Goal: Check status: Check status

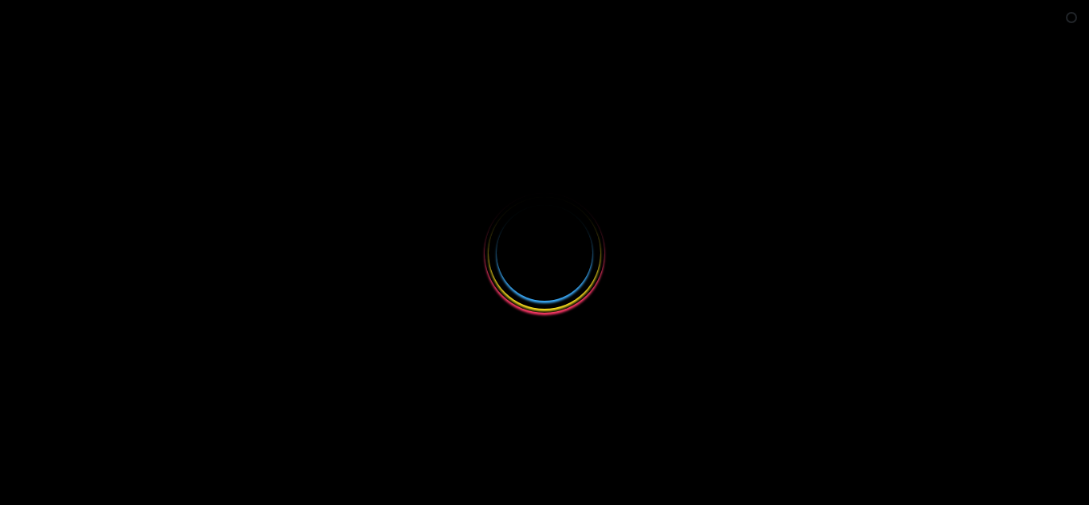
select select
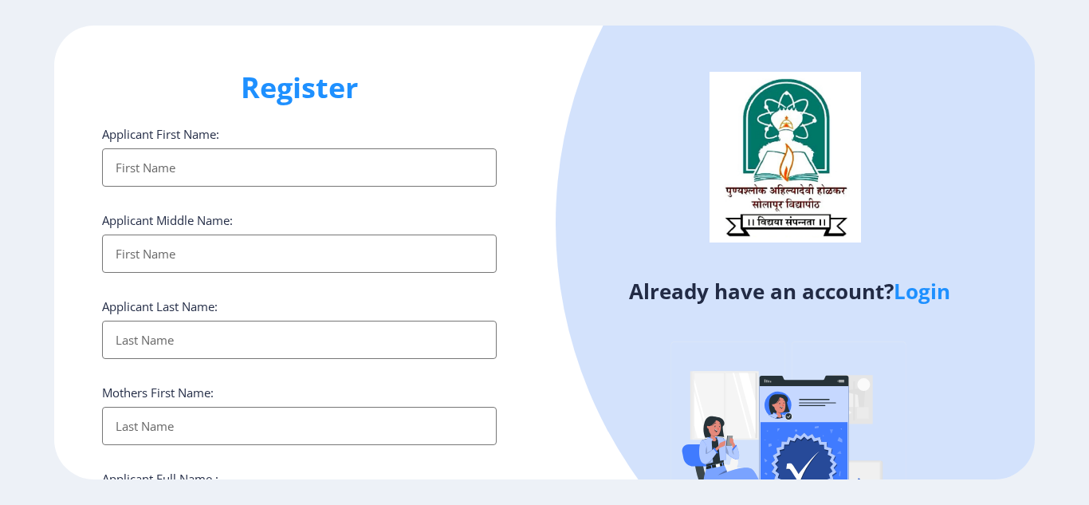
click at [941, 289] on link "Login" at bounding box center [922, 291] width 57 height 29
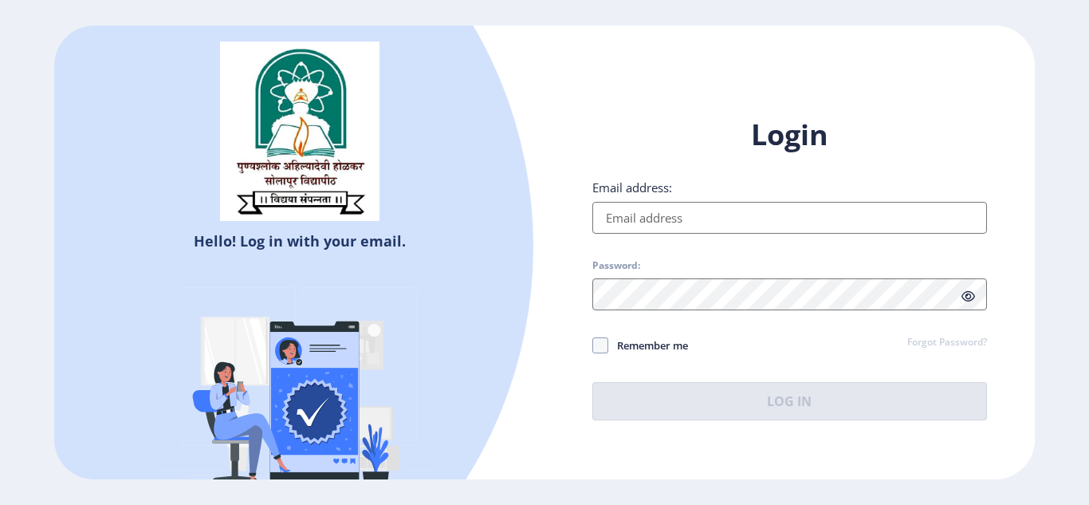
click at [741, 211] on input "Email address:" at bounding box center [789, 218] width 395 height 32
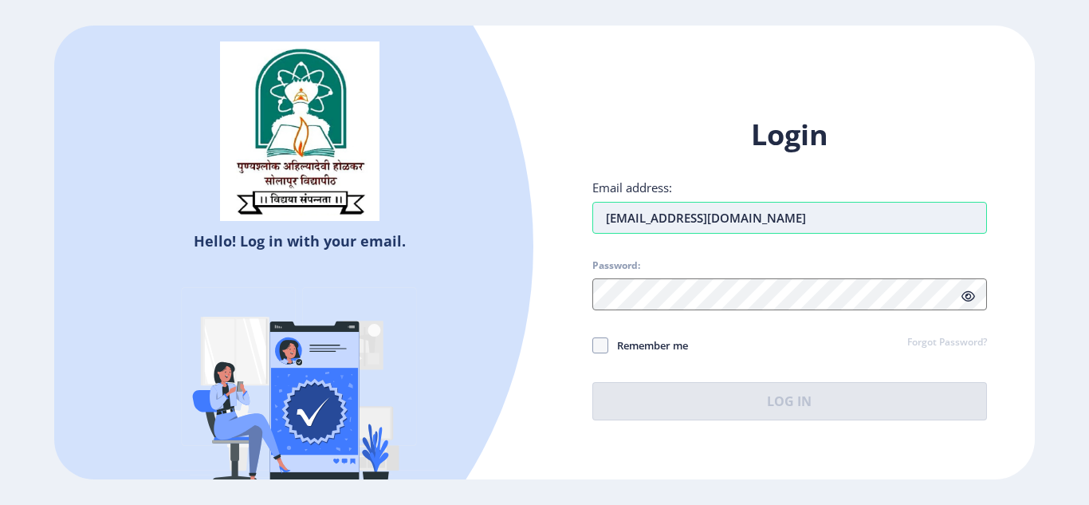
type input "[EMAIL_ADDRESS][DOMAIN_NAME]"
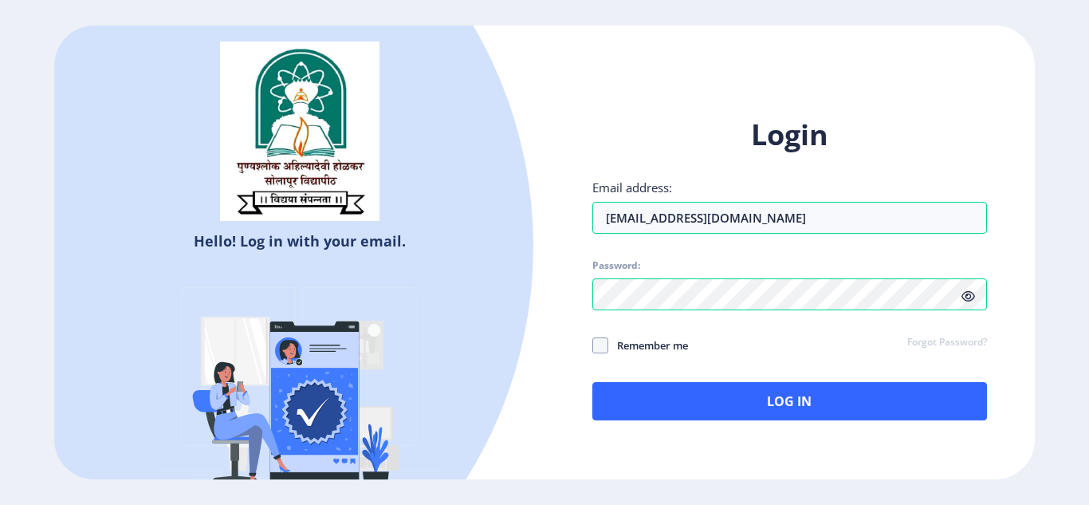
click at [970, 300] on icon at bounding box center [969, 296] width 14 height 12
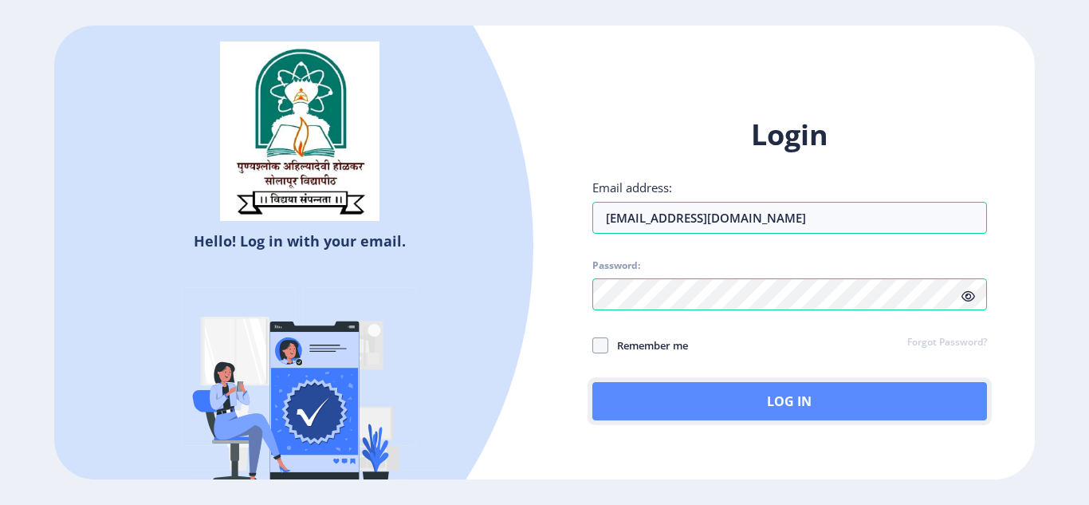
click at [740, 396] on button "Log In" at bounding box center [789, 401] width 395 height 38
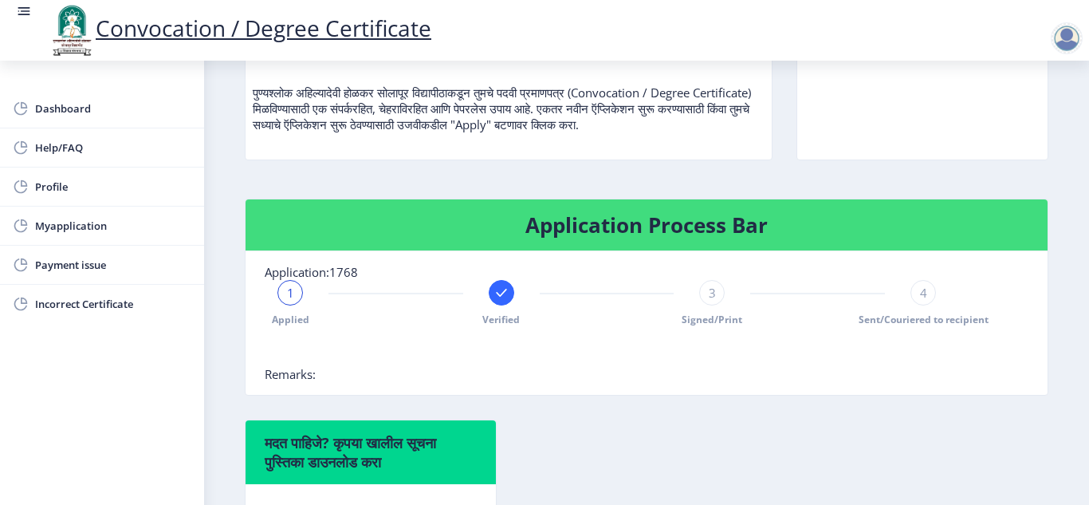
scroll to position [239, 0]
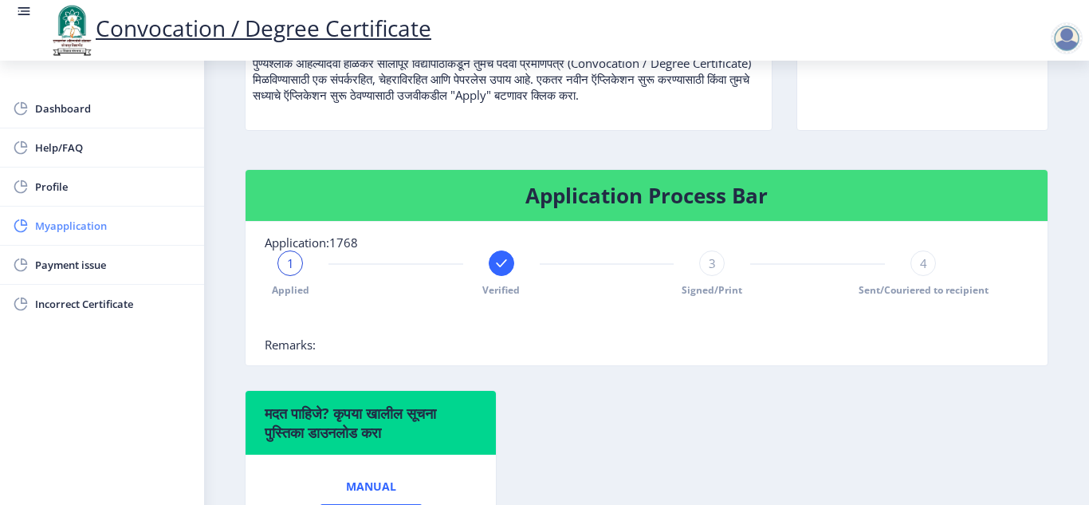
click at [84, 226] on span "Myapplication" at bounding box center [113, 225] width 156 height 19
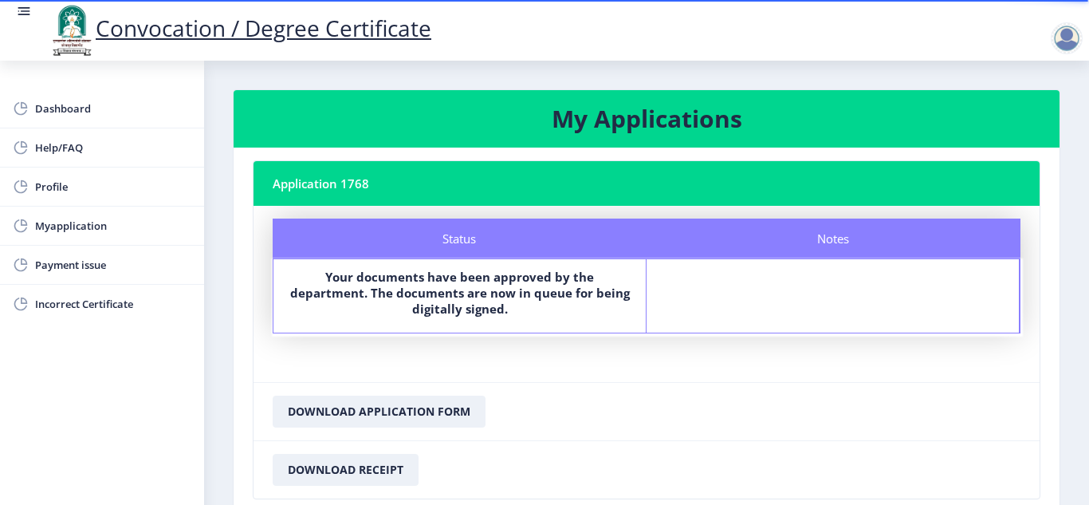
click at [1060, 34] on div at bounding box center [1067, 38] width 32 height 32
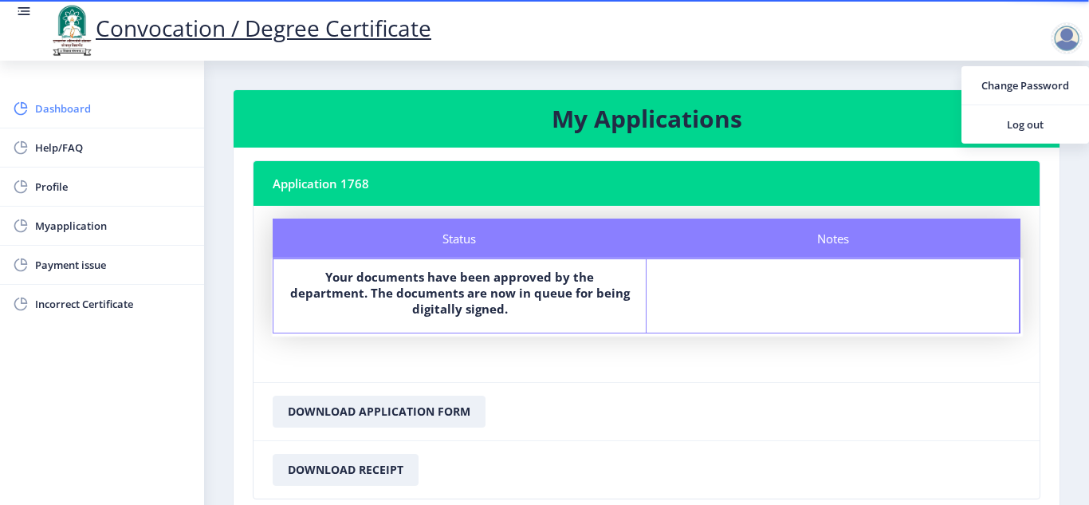
click at [69, 109] on span "Dashboard" at bounding box center [113, 108] width 156 height 19
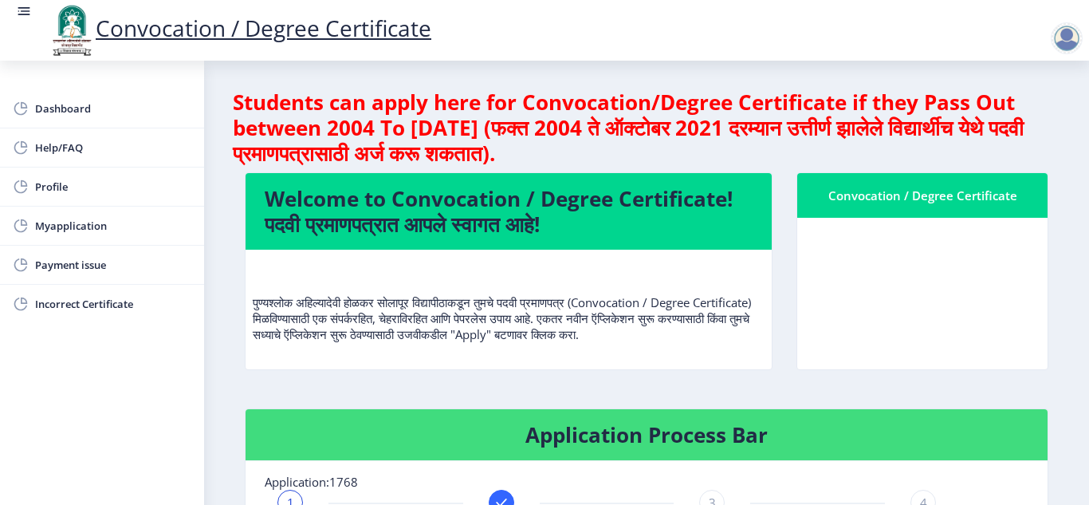
click at [973, 197] on div "Convocation / Degree Certificate" at bounding box center [922, 195] width 212 height 19
click at [927, 197] on div "Convocation / Degree Certificate" at bounding box center [922, 195] width 212 height 19
click at [816, 196] on div "Convocation / Degree Certificate" at bounding box center [922, 195] width 212 height 19
click at [816, 197] on div "Convocation / Degree Certificate" at bounding box center [922, 195] width 212 height 19
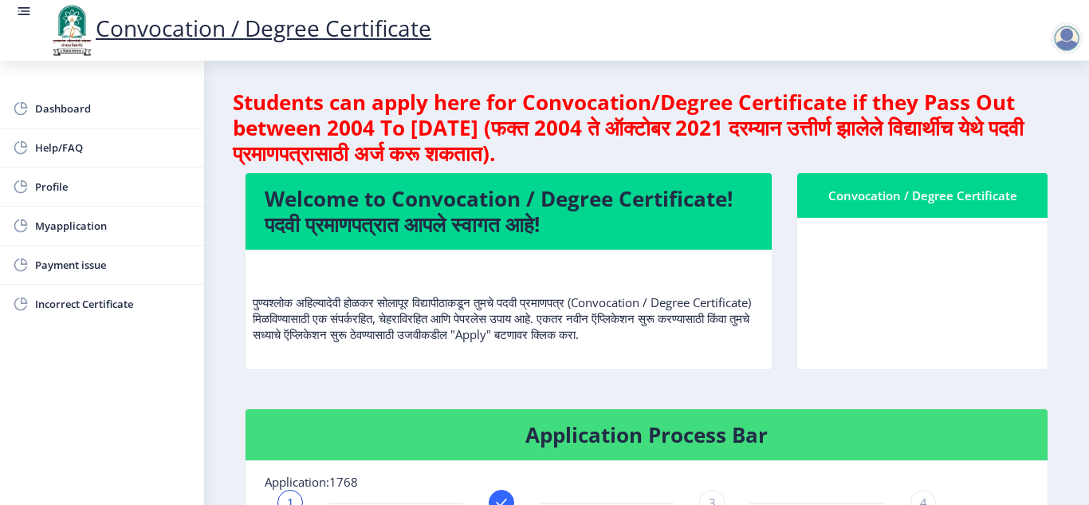
click at [581, 200] on h4 "Welcome to Convocation / Degree Certificate! पदवी प्रमाणपत्रात आपले स्वागत आहे!" at bounding box center [509, 211] width 488 height 51
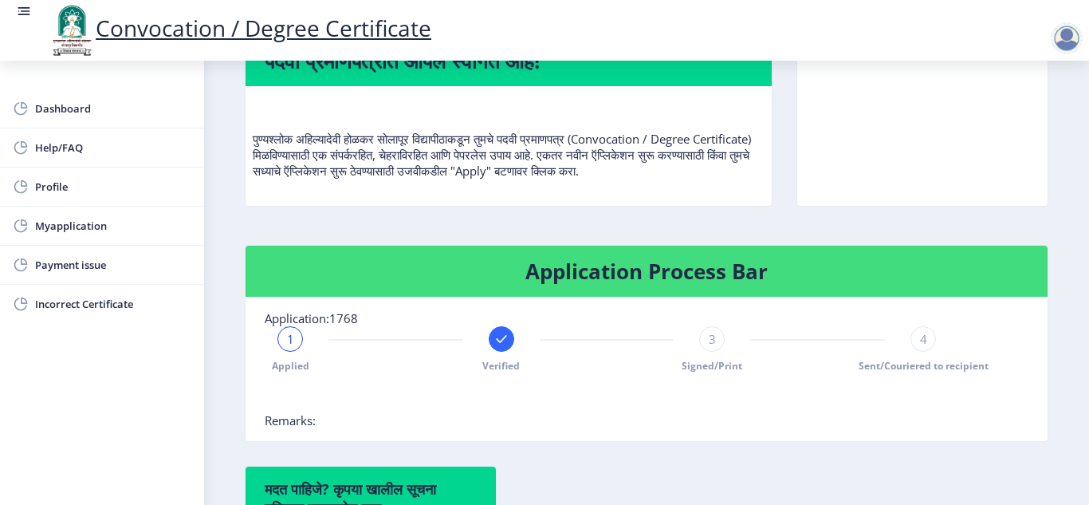
scroll to position [159, 0]
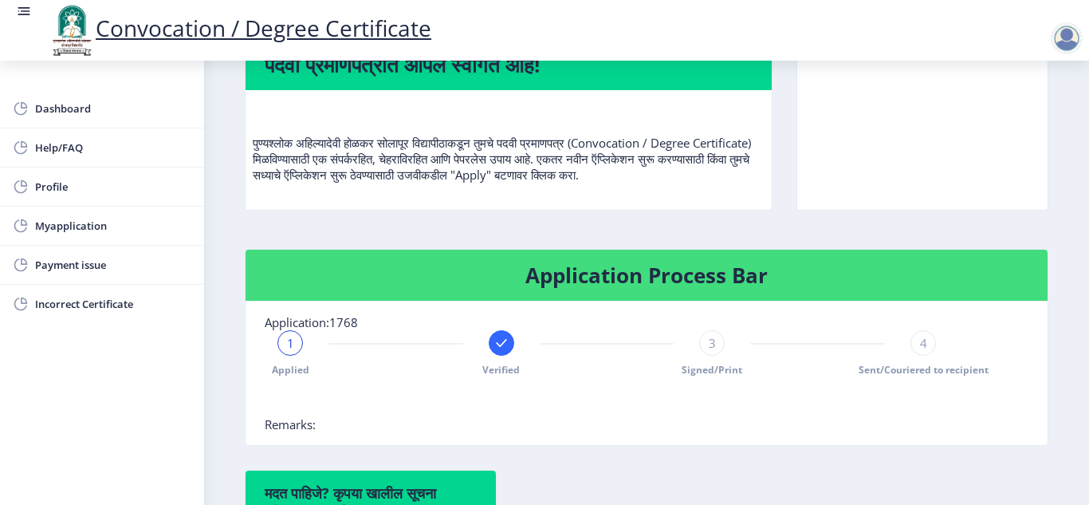
click at [301, 425] on span "Remarks:" at bounding box center [290, 424] width 51 height 16
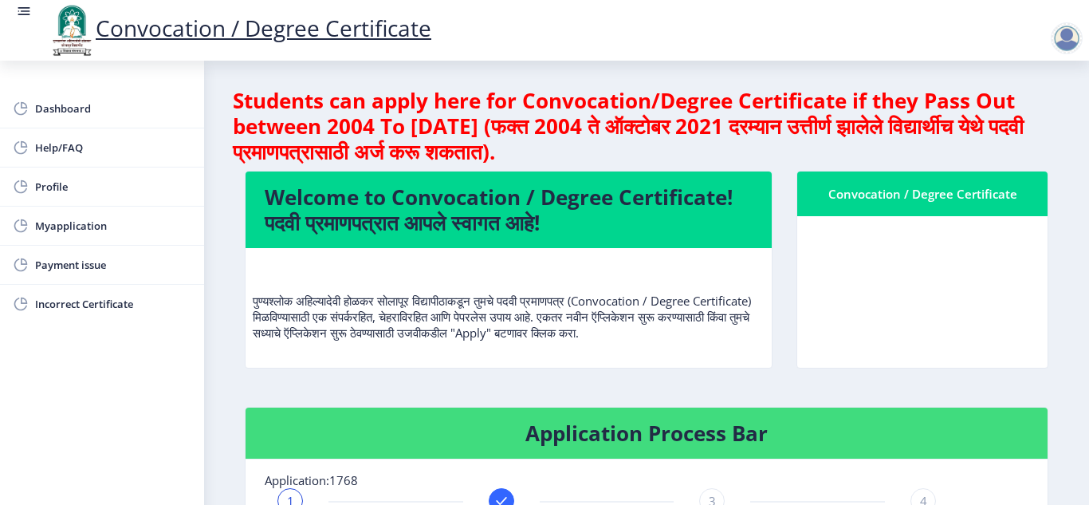
scroll to position [0, 0]
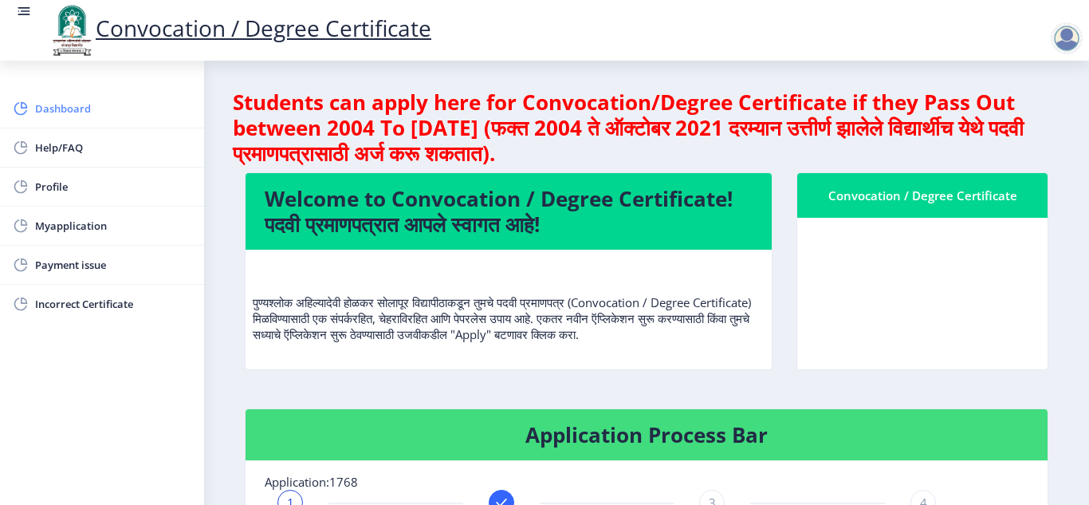
click at [66, 107] on span "Dashboard" at bounding box center [113, 108] width 156 height 19
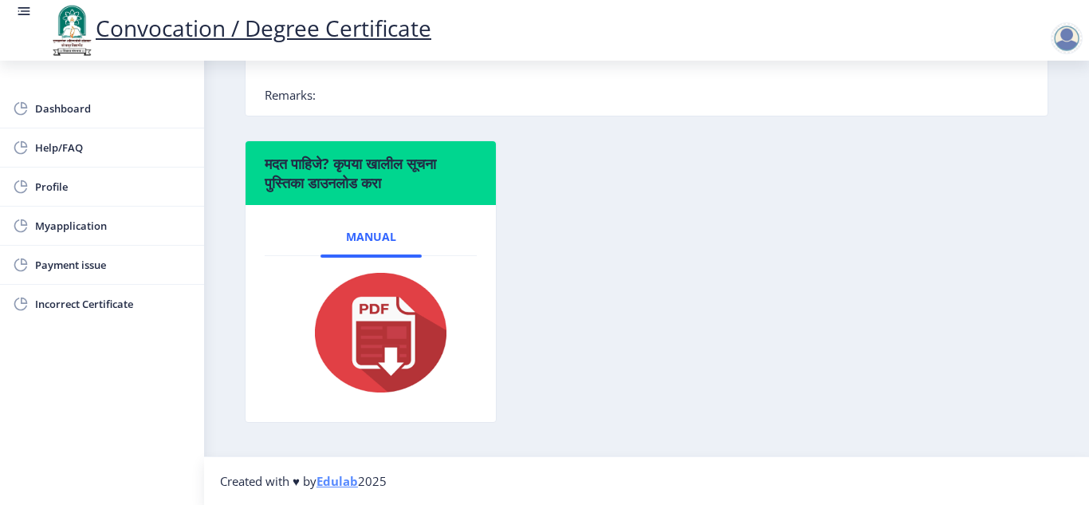
scroll to position [10, 0]
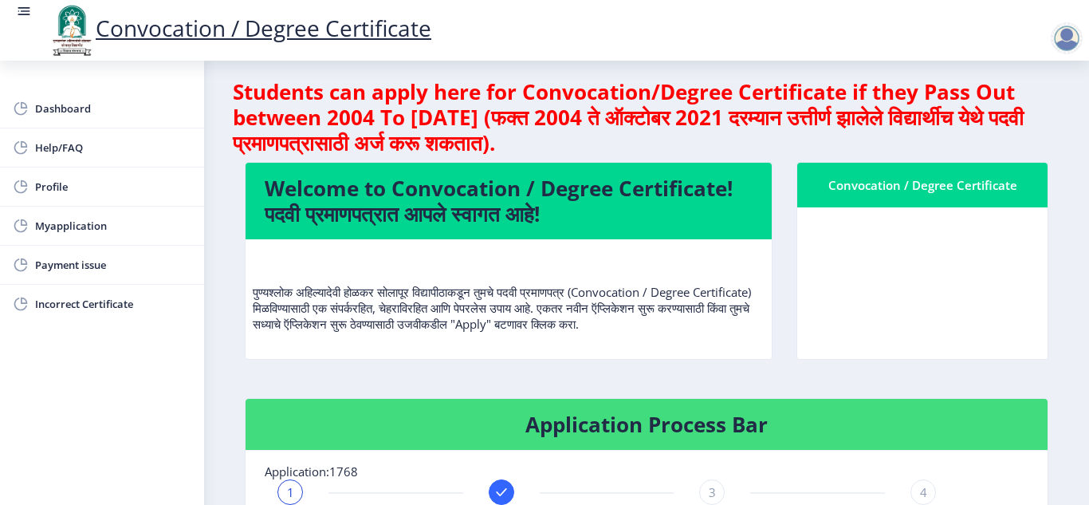
click at [888, 182] on div "Convocation / Degree Certificate" at bounding box center [922, 184] width 212 height 19
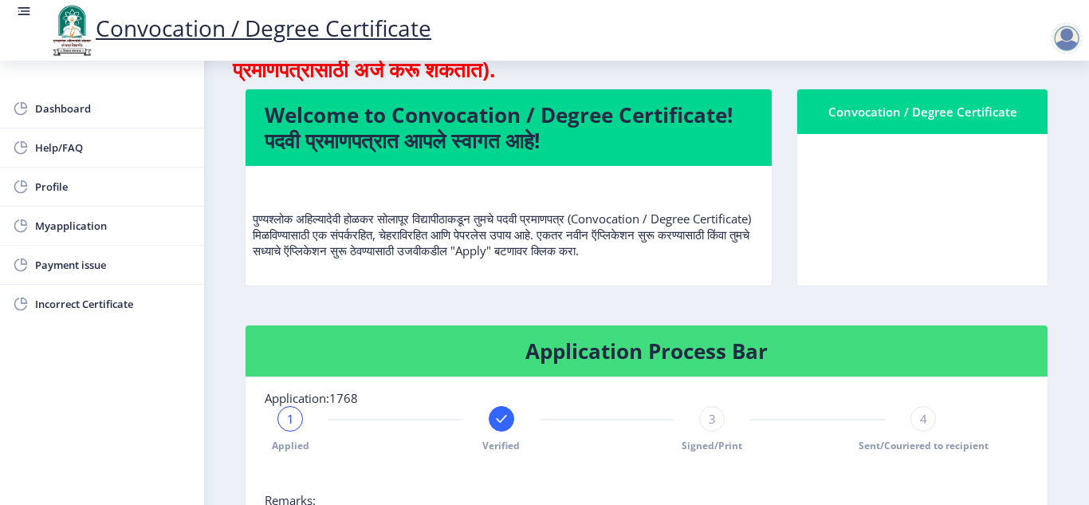
scroll to position [0, 0]
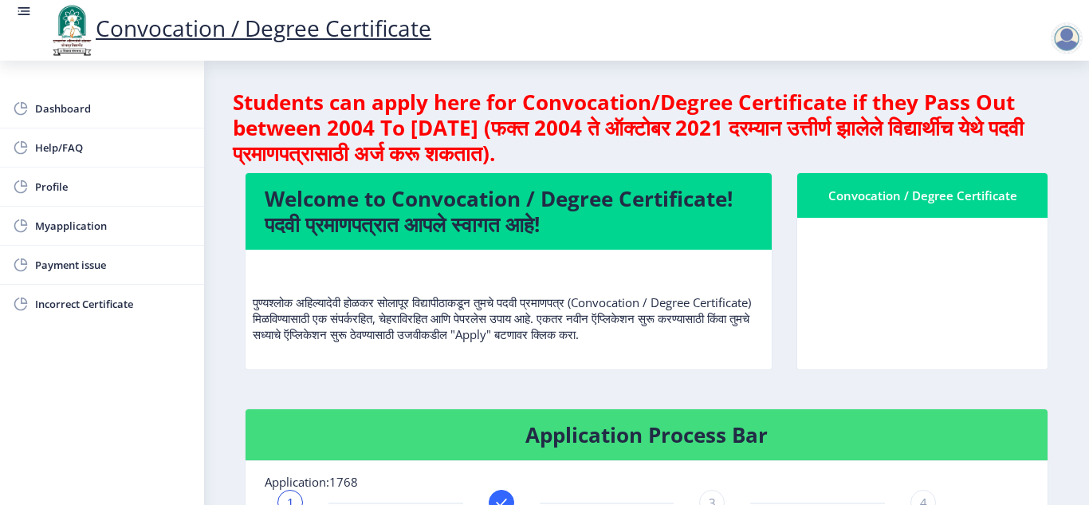
click at [1072, 39] on div at bounding box center [1067, 38] width 32 height 32
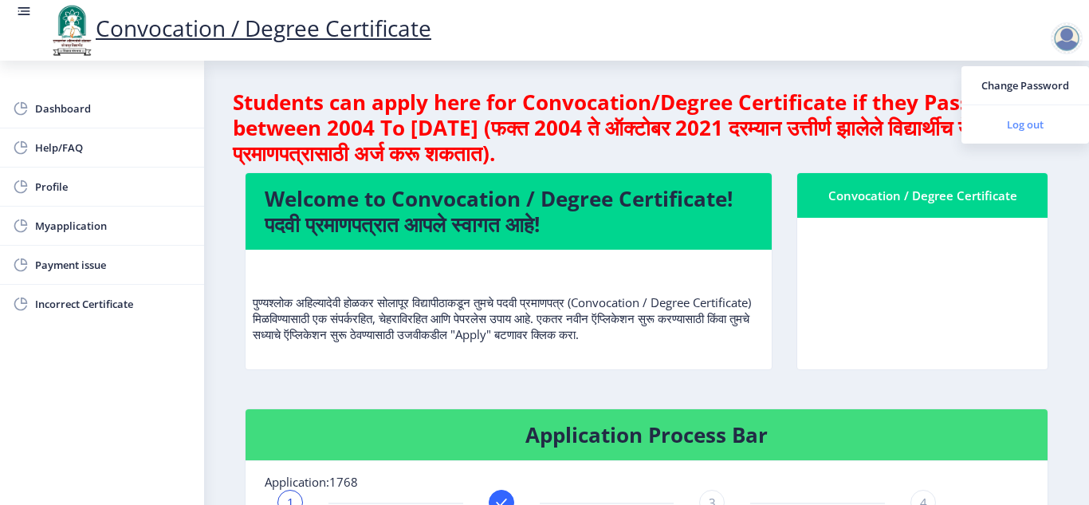
click at [1029, 126] on span "Log out" at bounding box center [1025, 124] width 102 height 19
